Goal: Task Accomplishment & Management: Complete application form

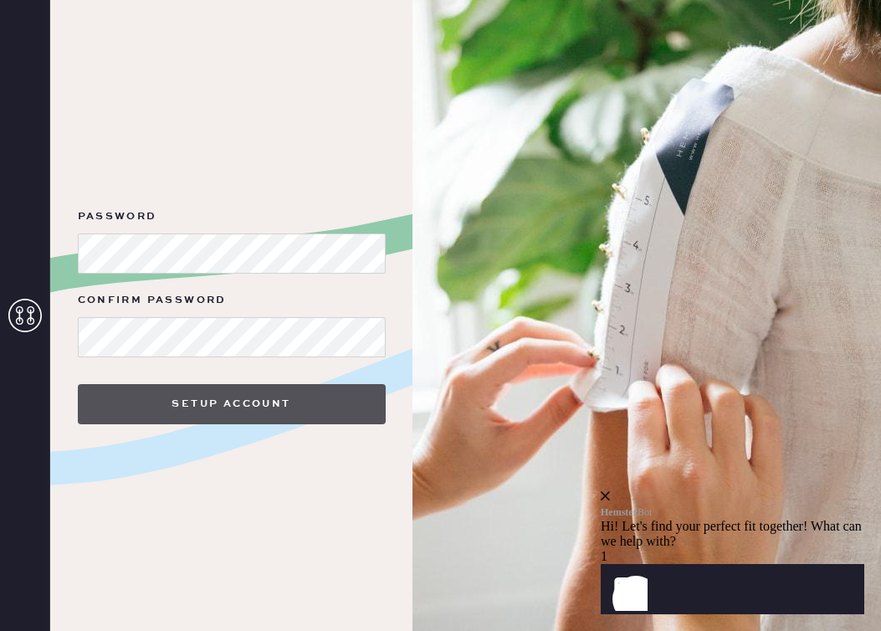
click at [344, 403] on button "Setup Account" at bounding box center [232, 404] width 308 height 40
